Goal: Task Accomplishment & Management: Use online tool/utility

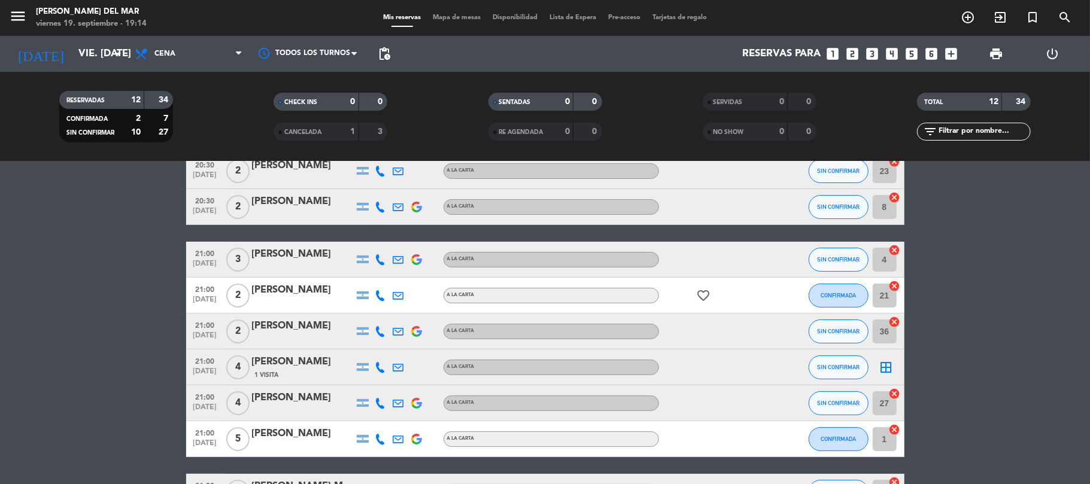
scroll to position [114, 0]
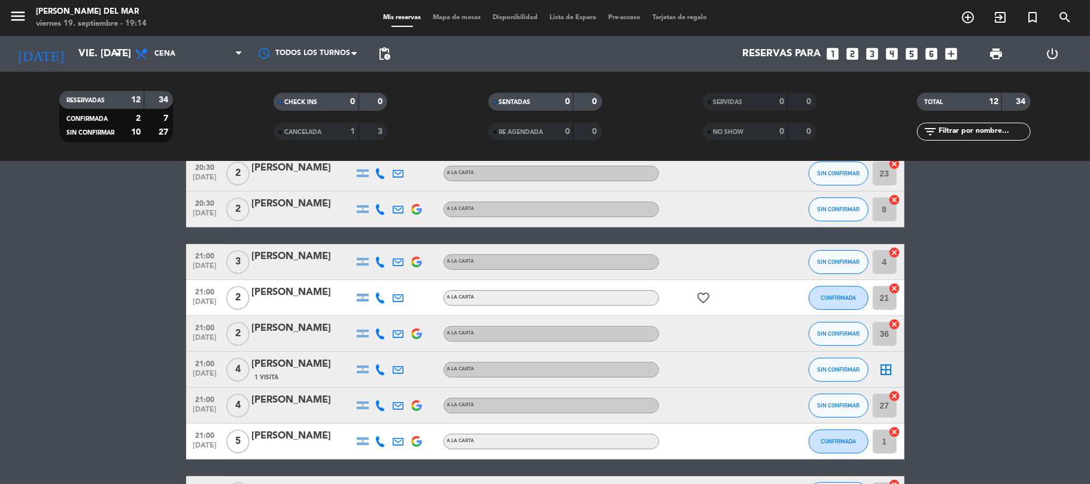
click at [886, 366] on icon "border_all" at bounding box center [887, 370] width 14 height 14
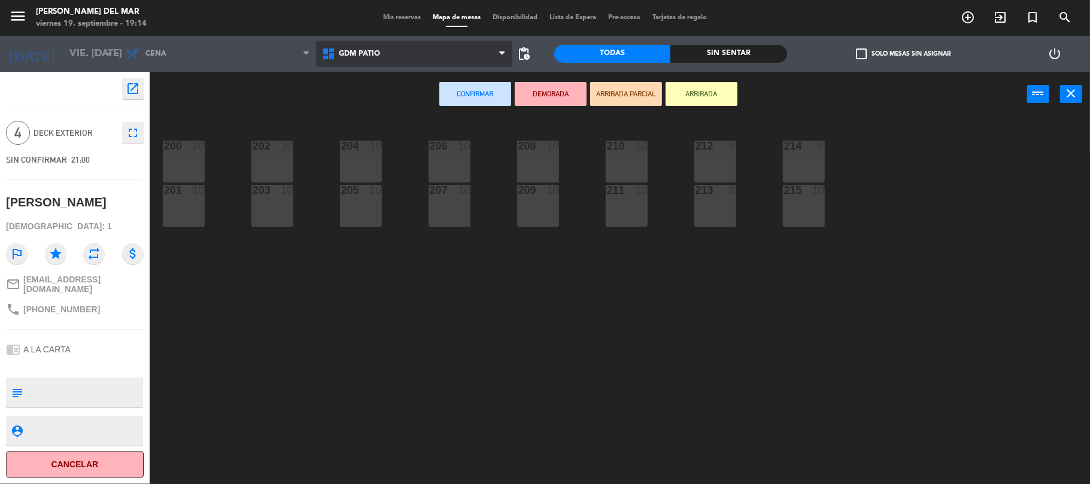
click at [435, 44] on span "GDM PATIO" at bounding box center [414, 54] width 196 height 26
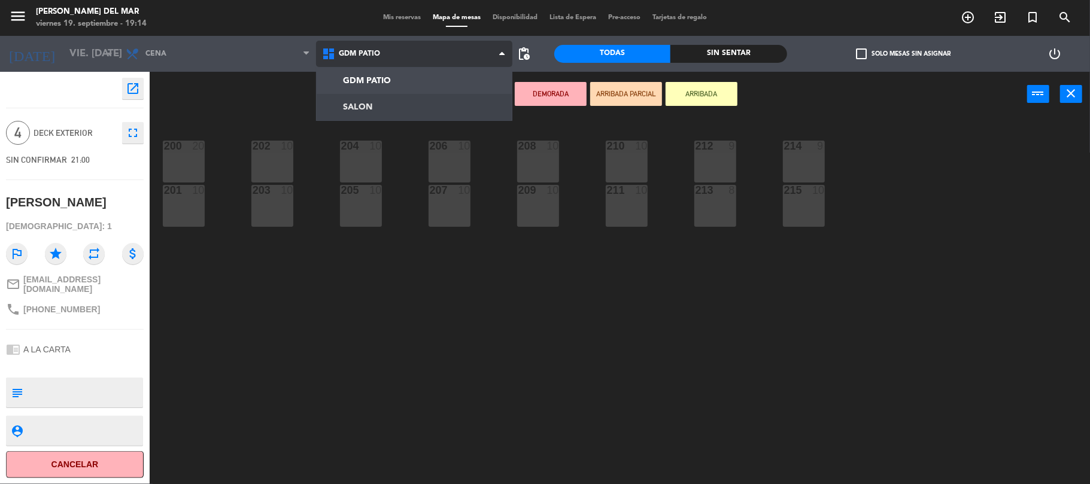
click at [441, 104] on ng-component "menu [PERSON_NAME] del Mar viernes 19. septiembre - 19:14 Mis reservas Mapa de …" at bounding box center [545, 243] width 1090 height 487
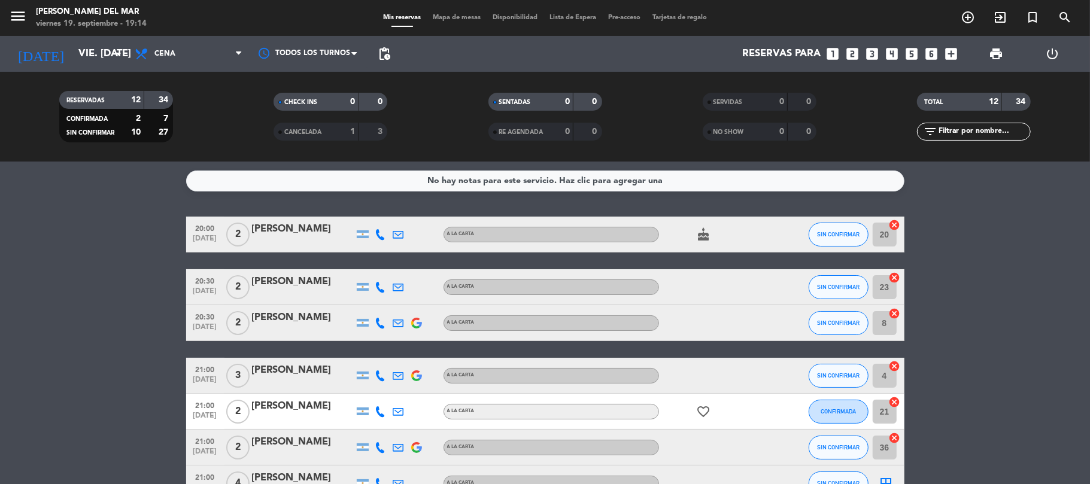
click at [360, 121] on div "CHECK INS 0 0" at bounding box center [330, 108] width 214 height 30
click at [353, 128] on strong "1" at bounding box center [353, 132] width 5 height 8
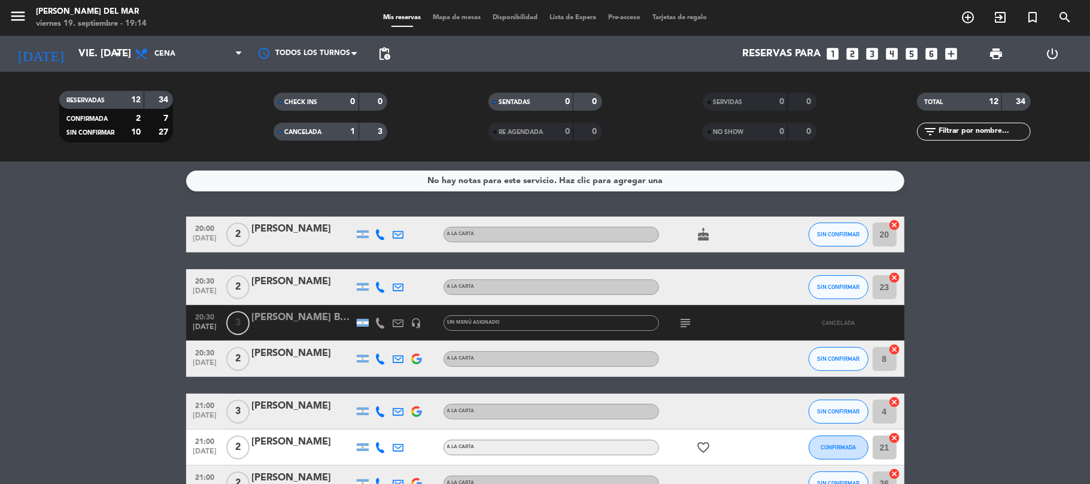
click at [353, 128] on strong "1" at bounding box center [353, 132] width 5 height 8
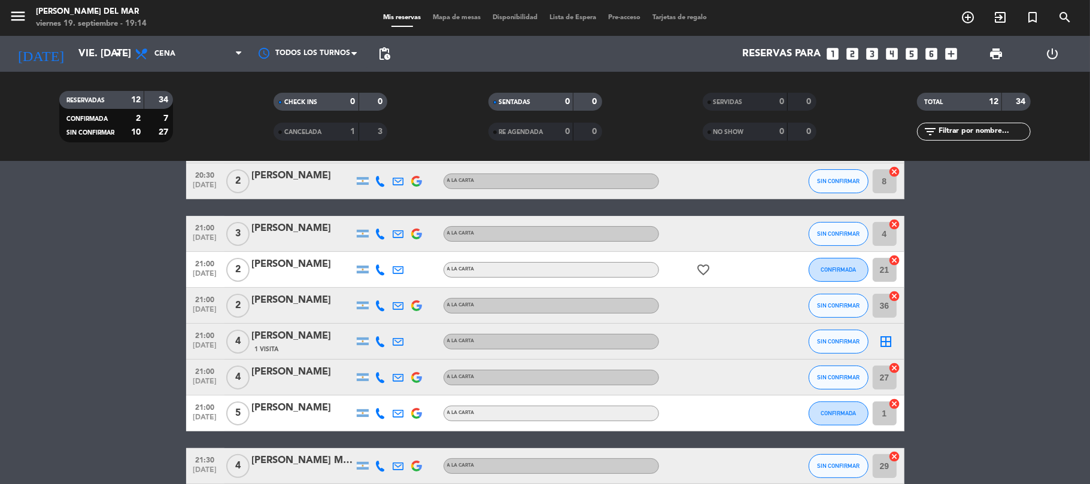
scroll to position [159, 0]
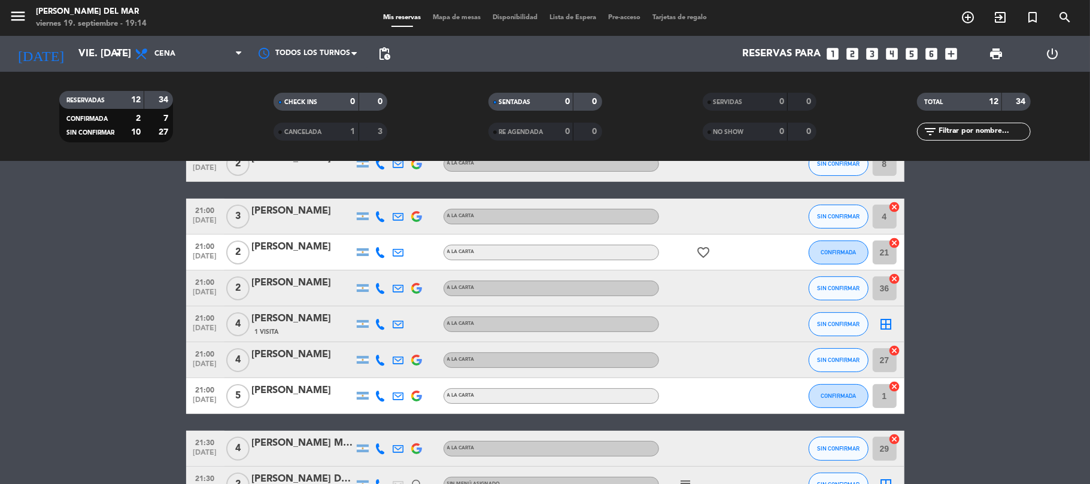
click at [882, 326] on icon "border_all" at bounding box center [887, 324] width 14 height 14
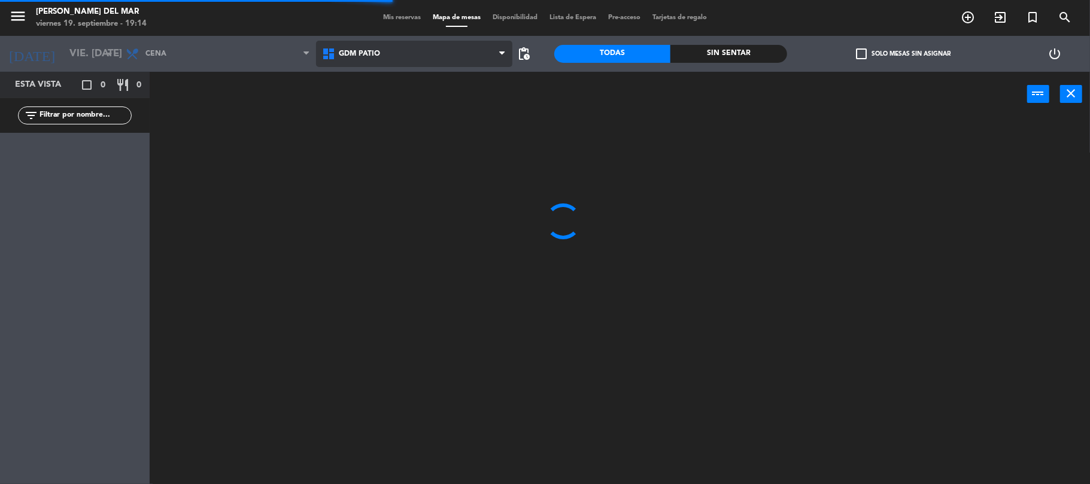
click at [377, 56] on span "GDM PATIO" at bounding box center [359, 54] width 41 height 8
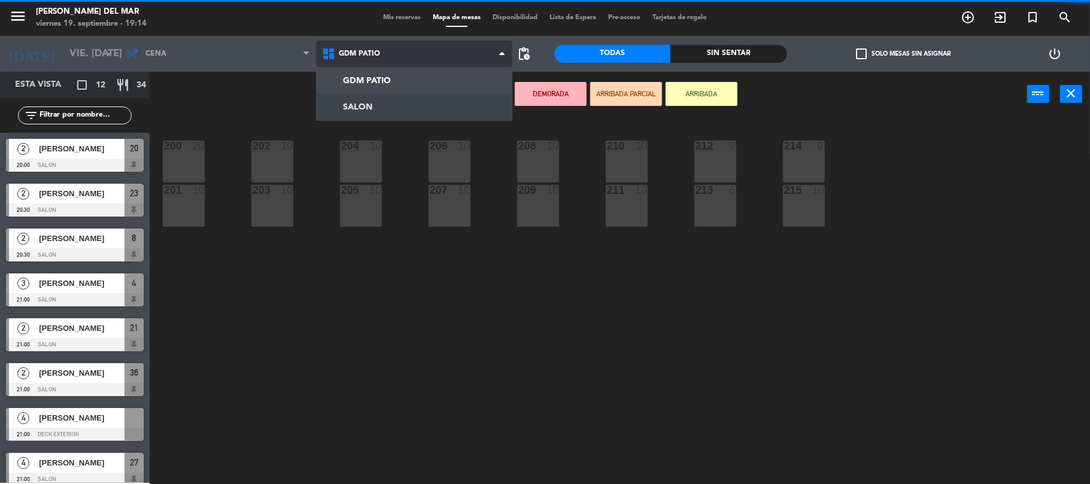
click at [399, 108] on ng-component "menu [PERSON_NAME] del Mar viernes 19. septiembre - 19:14 Mis reservas Mapa de …" at bounding box center [545, 243] width 1090 height 487
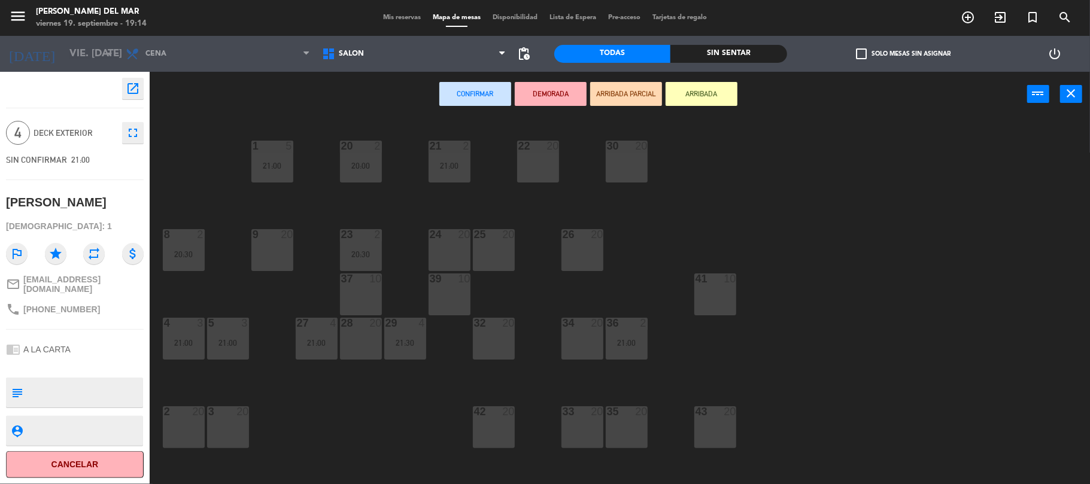
click at [450, 252] on div "24 20" at bounding box center [450, 250] width 42 height 42
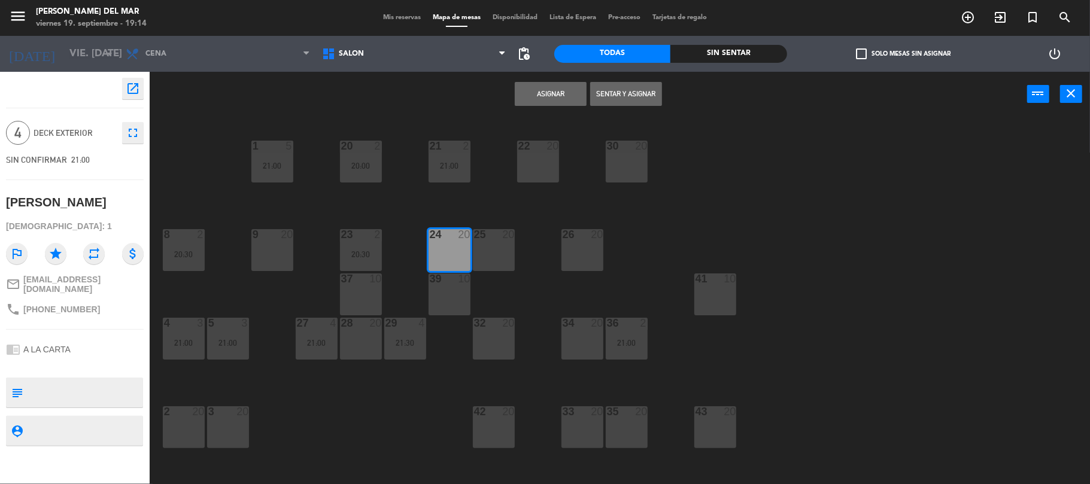
click at [485, 254] on div "25 20" at bounding box center [494, 250] width 42 height 42
click at [557, 89] on button "Asignar" at bounding box center [551, 94] width 72 height 24
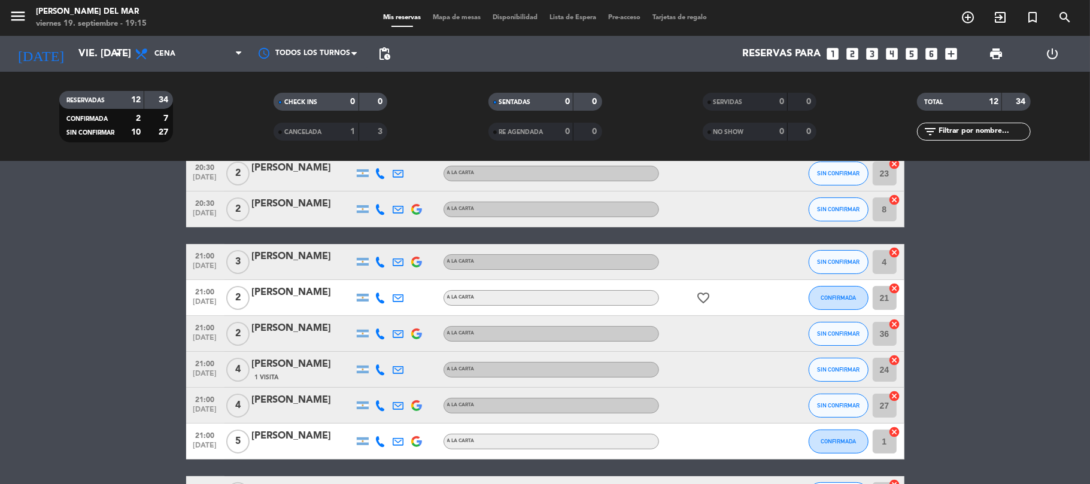
scroll to position [34, 0]
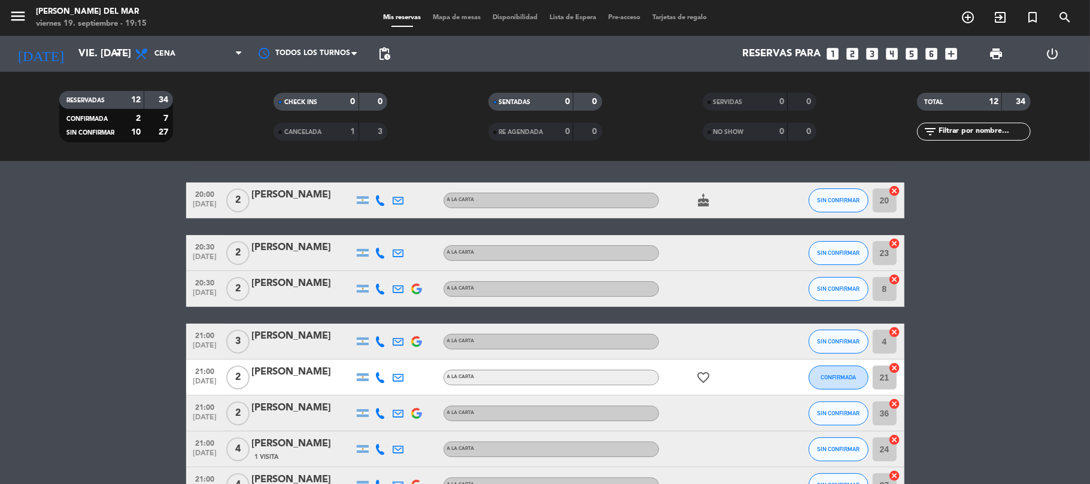
click at [895, 326] on icon "cancel" at bounding box center [895, 332] width 12 height 12
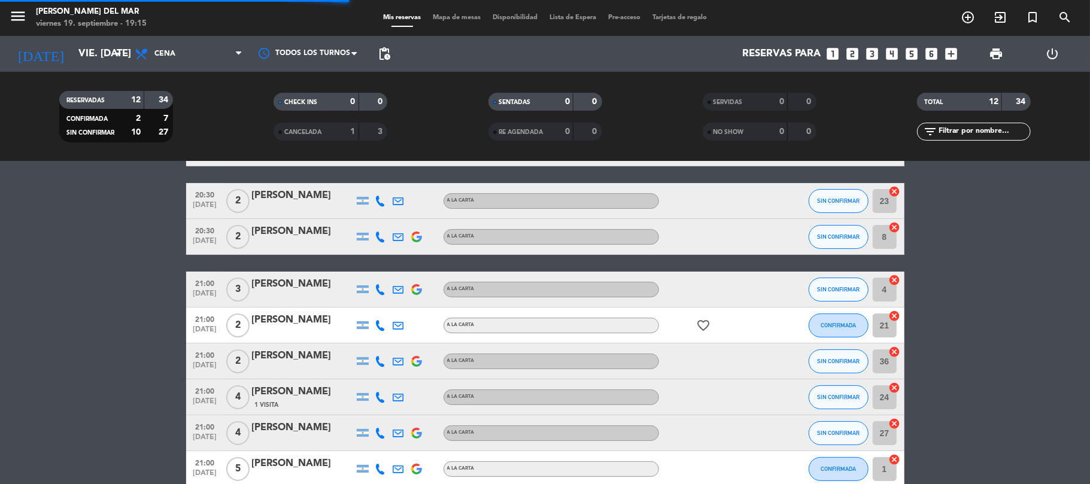
scroll to position [114, 0]
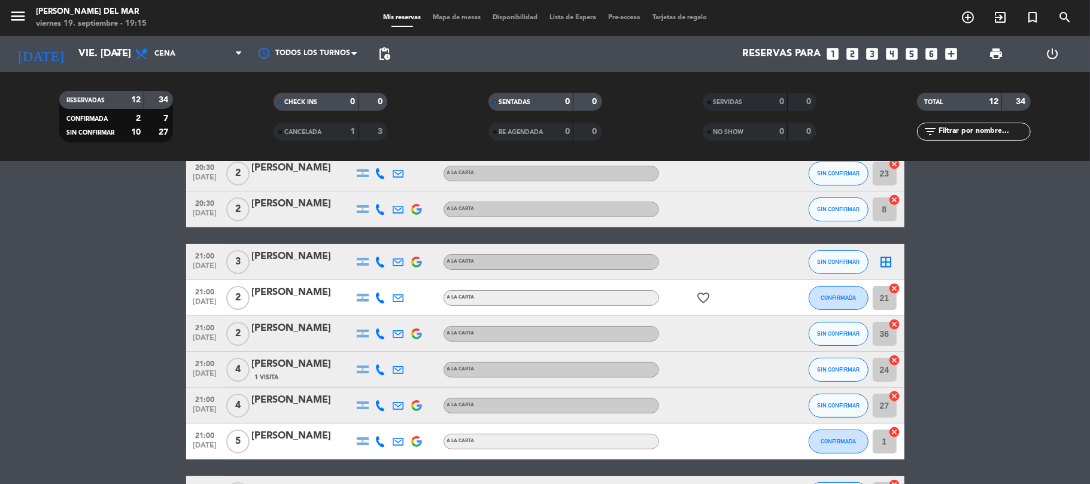
click at [895, 359] on icon "cancel" at bounding box center [895, 360] width 12 height 12
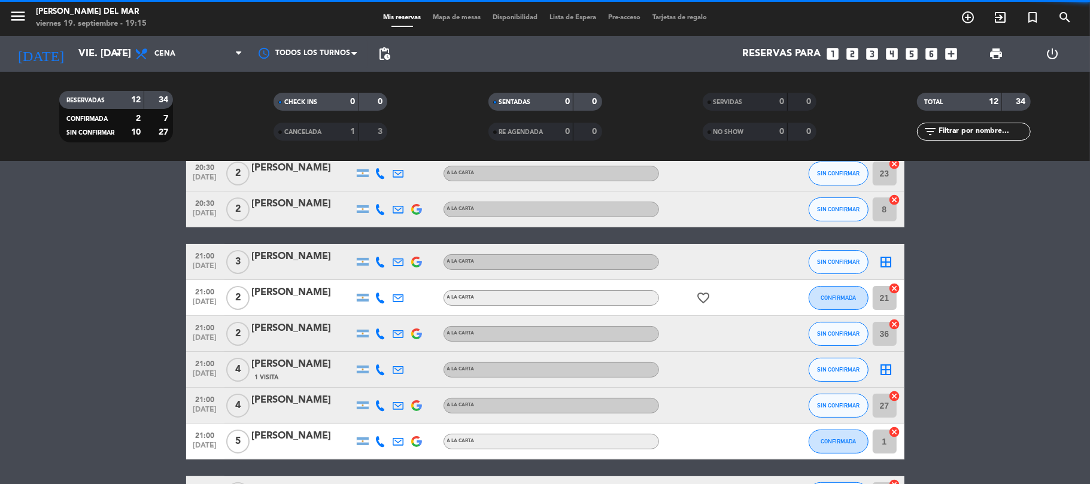
click at [889, 257] on icon "border_all" at bounding box center [887, 262] width 14 height 14
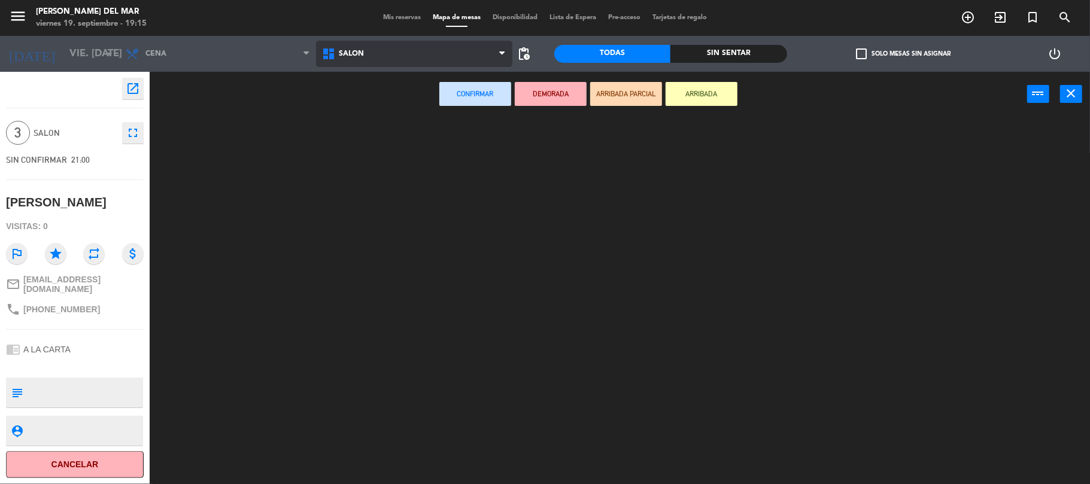
click at [420, 95] on ng-component "menu [PERSON_NAME] del Mar viernes 19. septiembre - 19:15 Mis reservas Mapa de …" at bounding box center [545, 243] width 1090 height 487
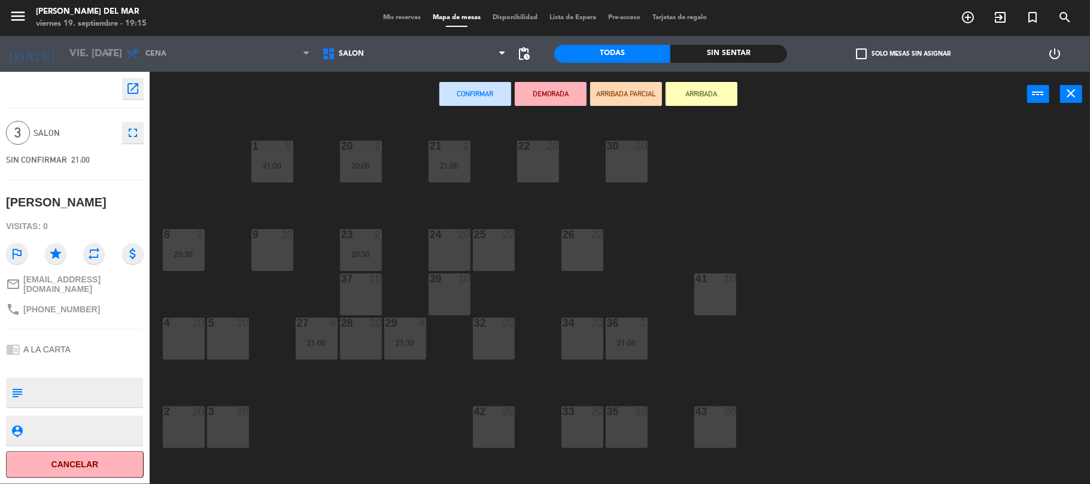
click at [456, 235] on div at bounding box center [449, 234] width 20 height 11
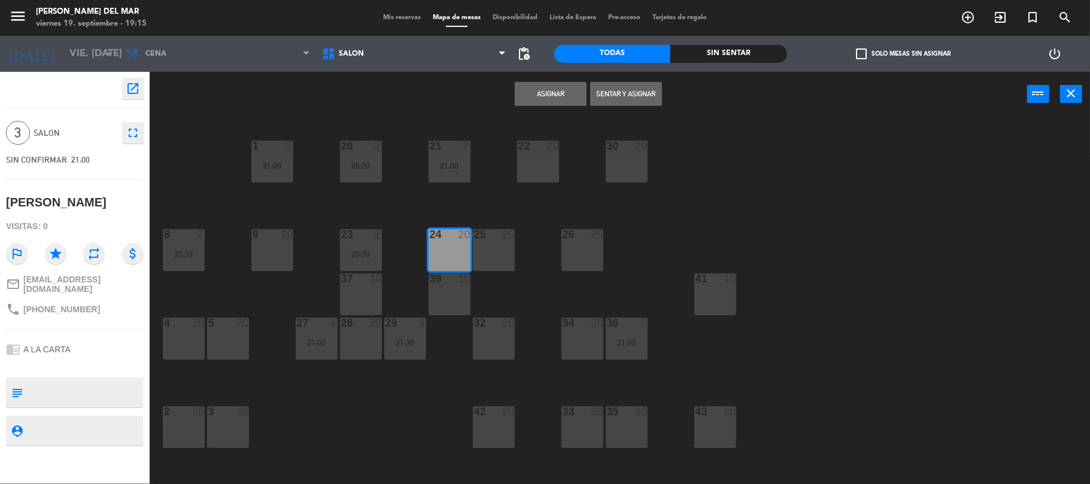
click at [479, 241] on div "25 20" at bounding box center [494, 235] width 42 height 12
click at [575, 87] on button "Asignar" at bounding box center [551, 94] width 72 height 24
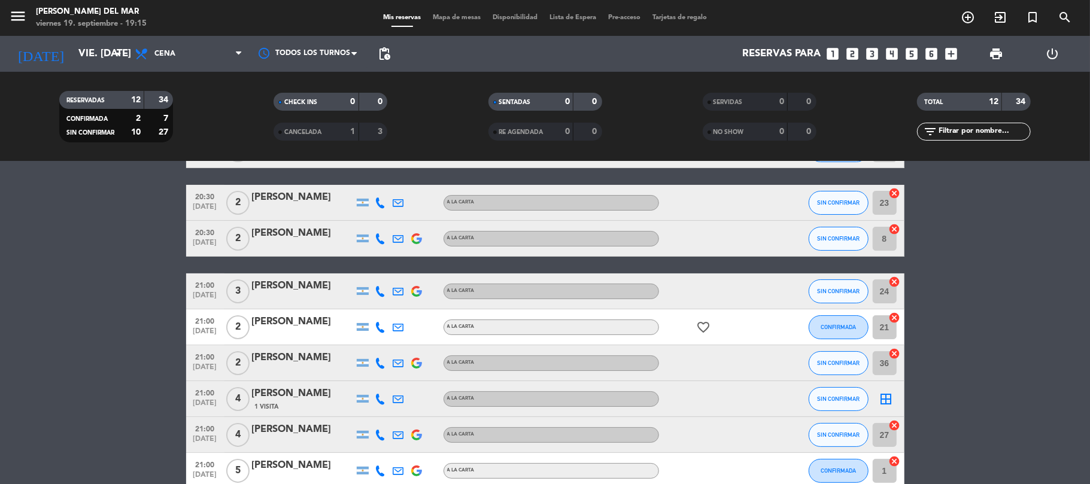
scroll to position [239, 0]
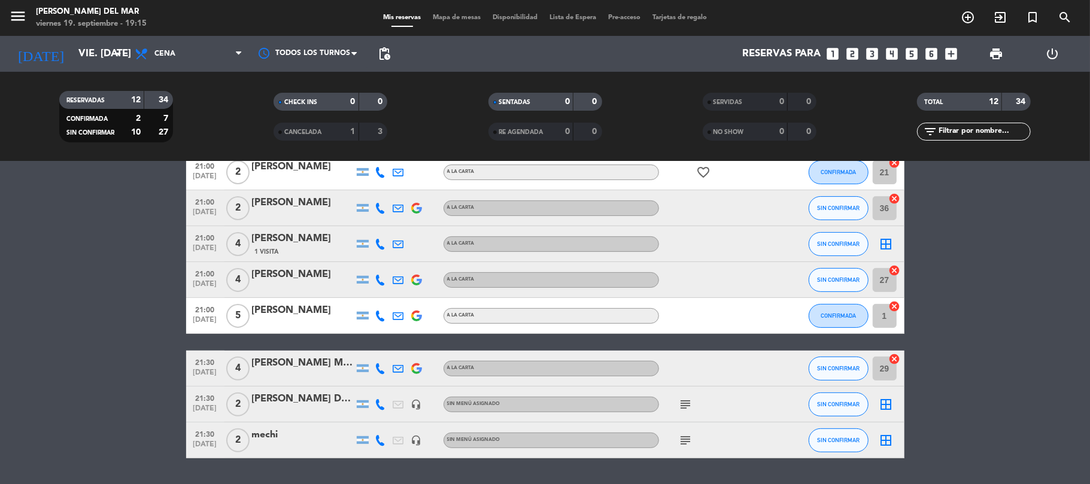
click at [885, 235] on div "border_all" at bounding box center [887, 243] width 36 height 35
click at [890, 248] on icon "border_all" at bounding box center [887, 244] width 14 height 14
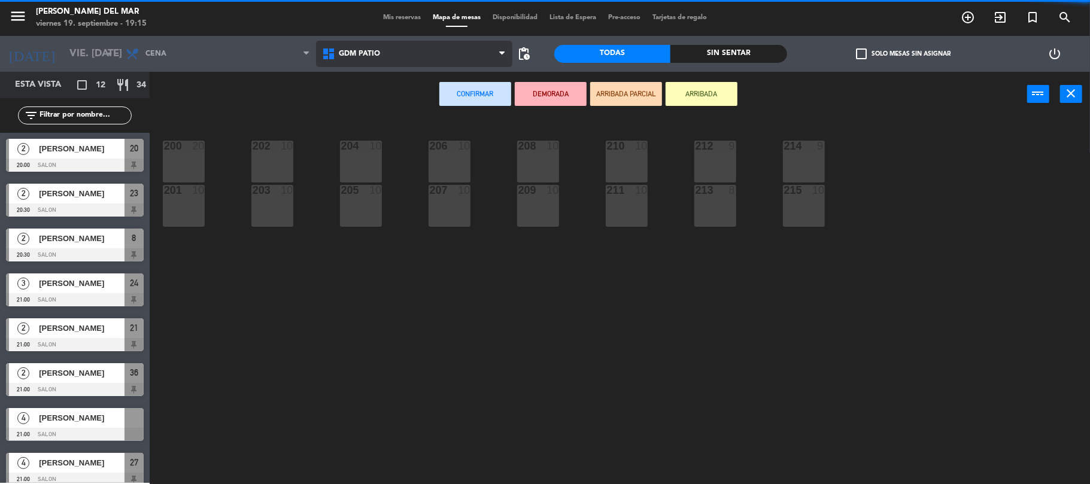
click at [379, 46] on span "GDM PATIO" at bounding box center [414, 54] width 196 height 26
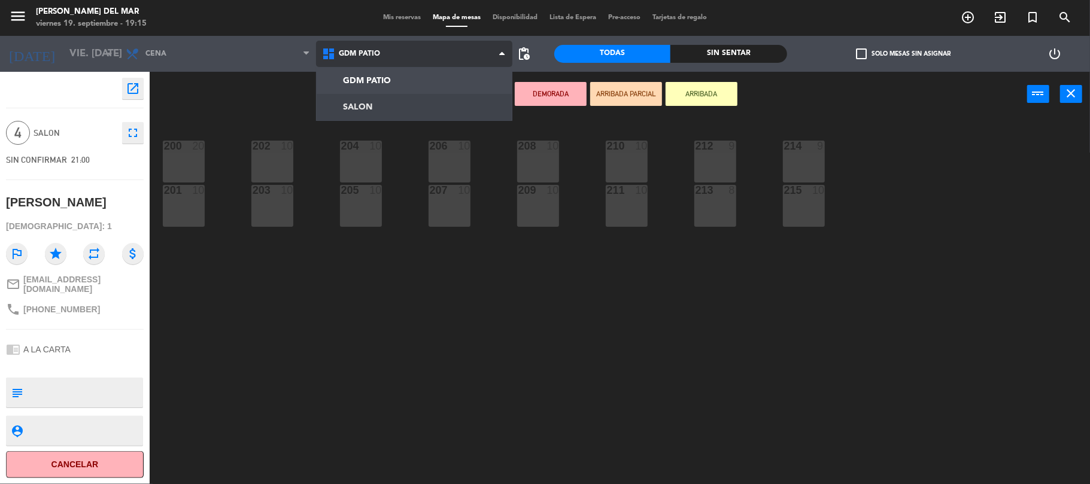
click at [364, 99] on ng-component "menu [PERSON_NAME] del Mar viernes 19. septiembre - 19:15 Mis reservas Mapa de …" at bounding box center [545, 243] width 1090 height 487
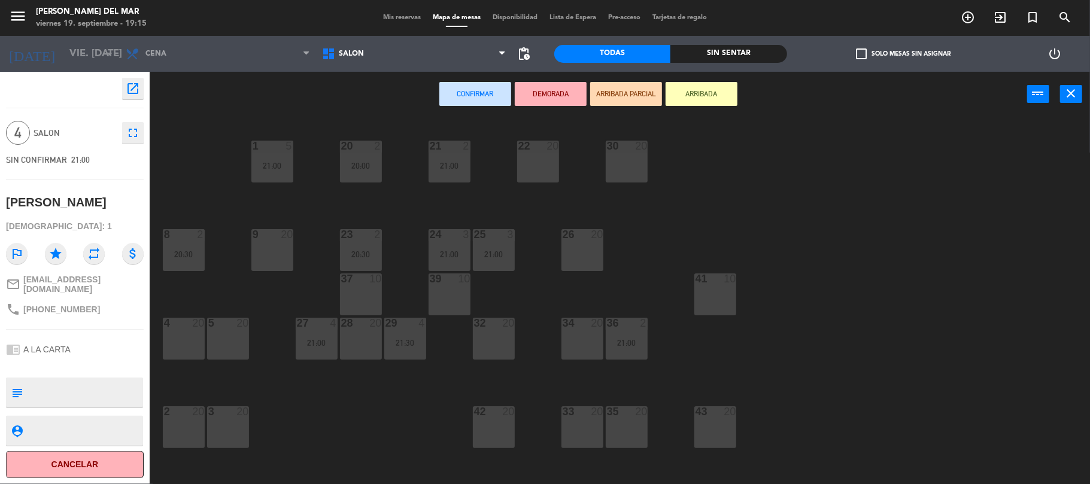
click at [163, 341] on div "4 20" at bounding box center [184, 339] width 42 height 42
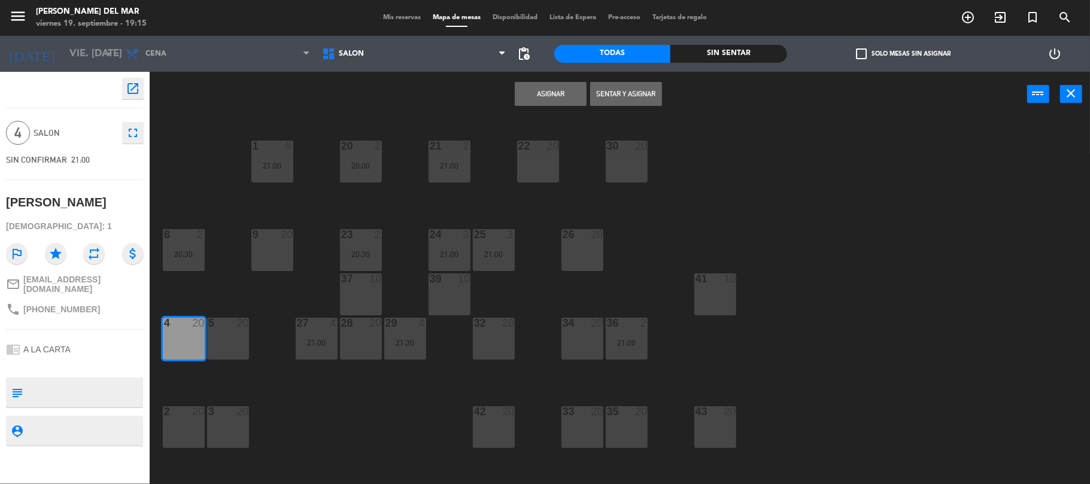
click at [235, 336] on div "5 20" at bounding box center [228, 339] width 42 height 42
click at [545, 93] on button "Asignar" at bounding box center [551, 94] width 72 height 24
